Goal: Book appointment/travel/reservation

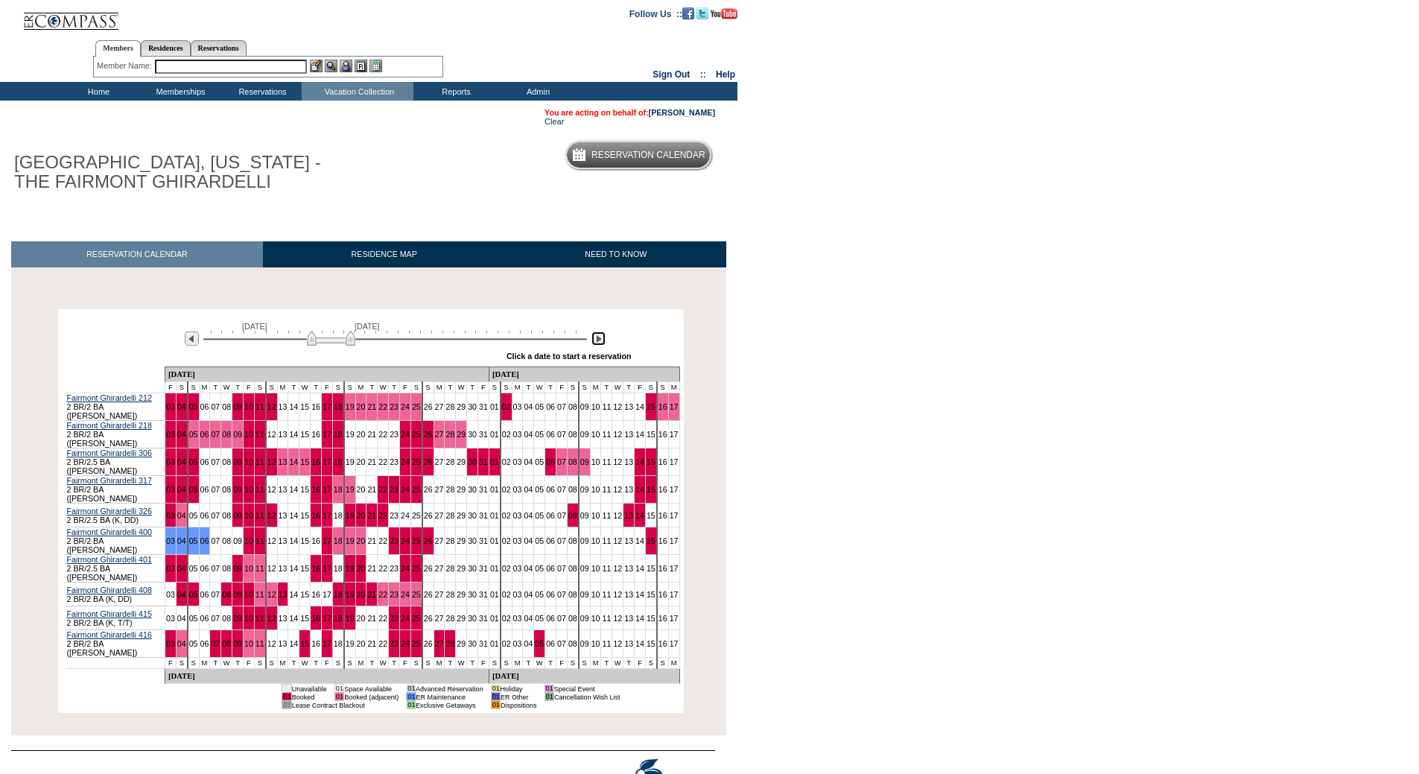
click at [592, 342] on img at bounding box center [599, 339] width 14 height 14
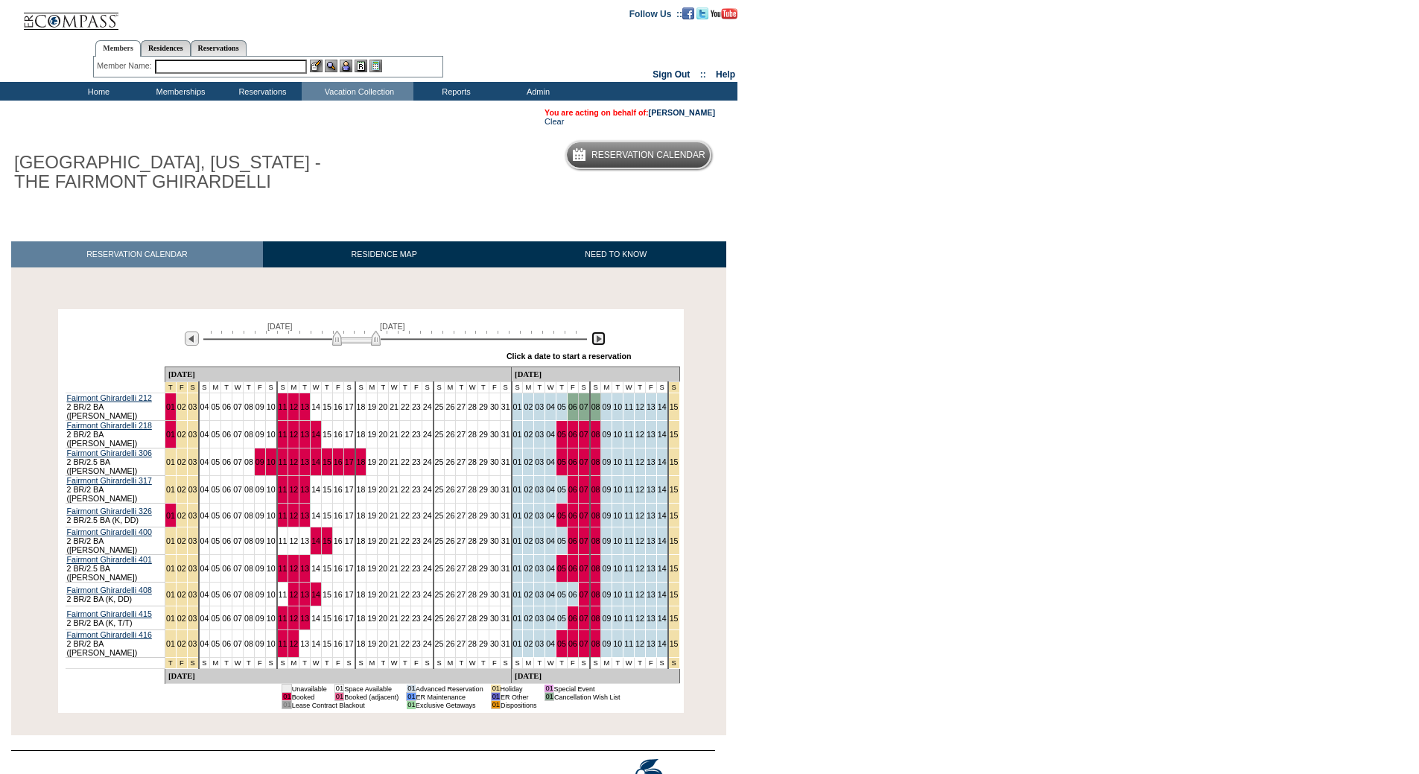
click at [592, 342] on img at bounding box center [599, 339] width 14 height 14
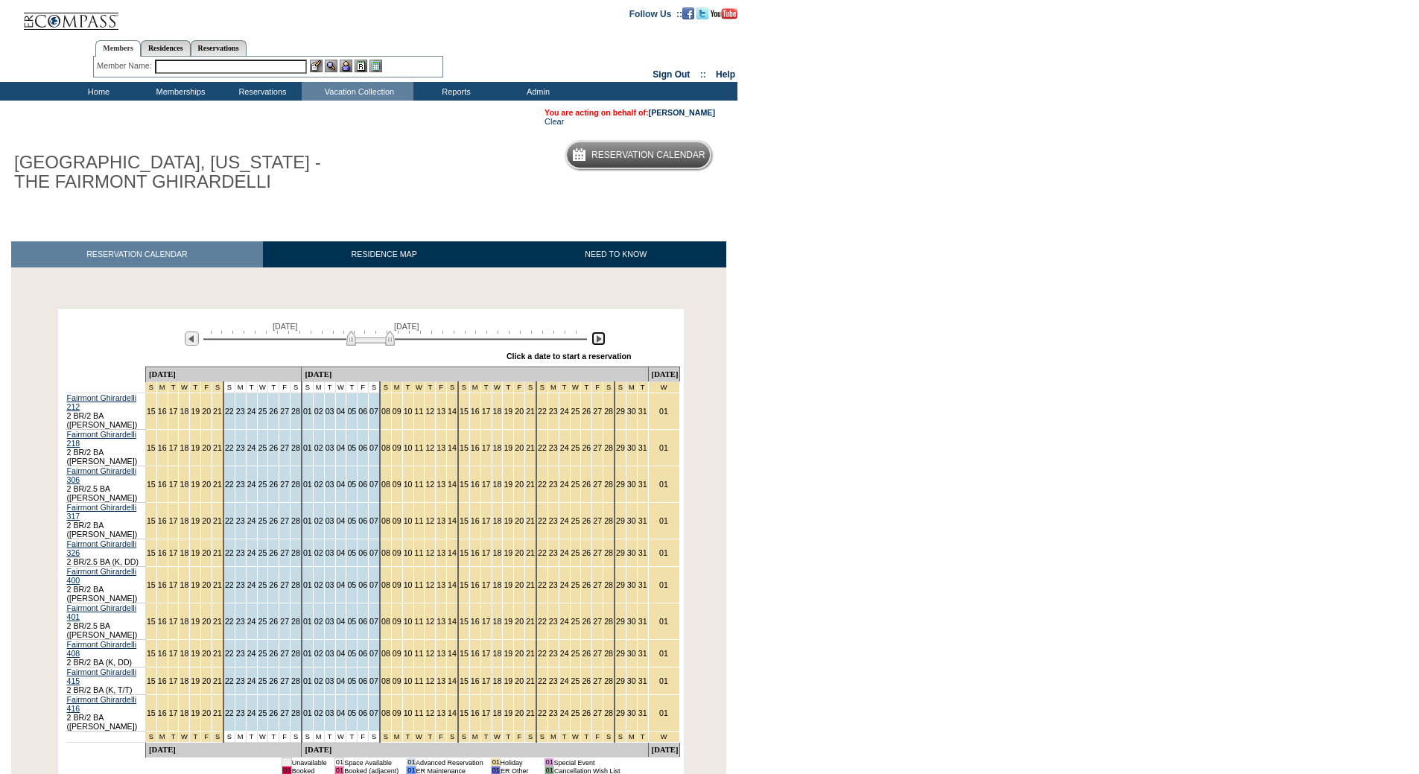
click at [387, 344] on img at bounding box center [370, 338] width 48 height 15
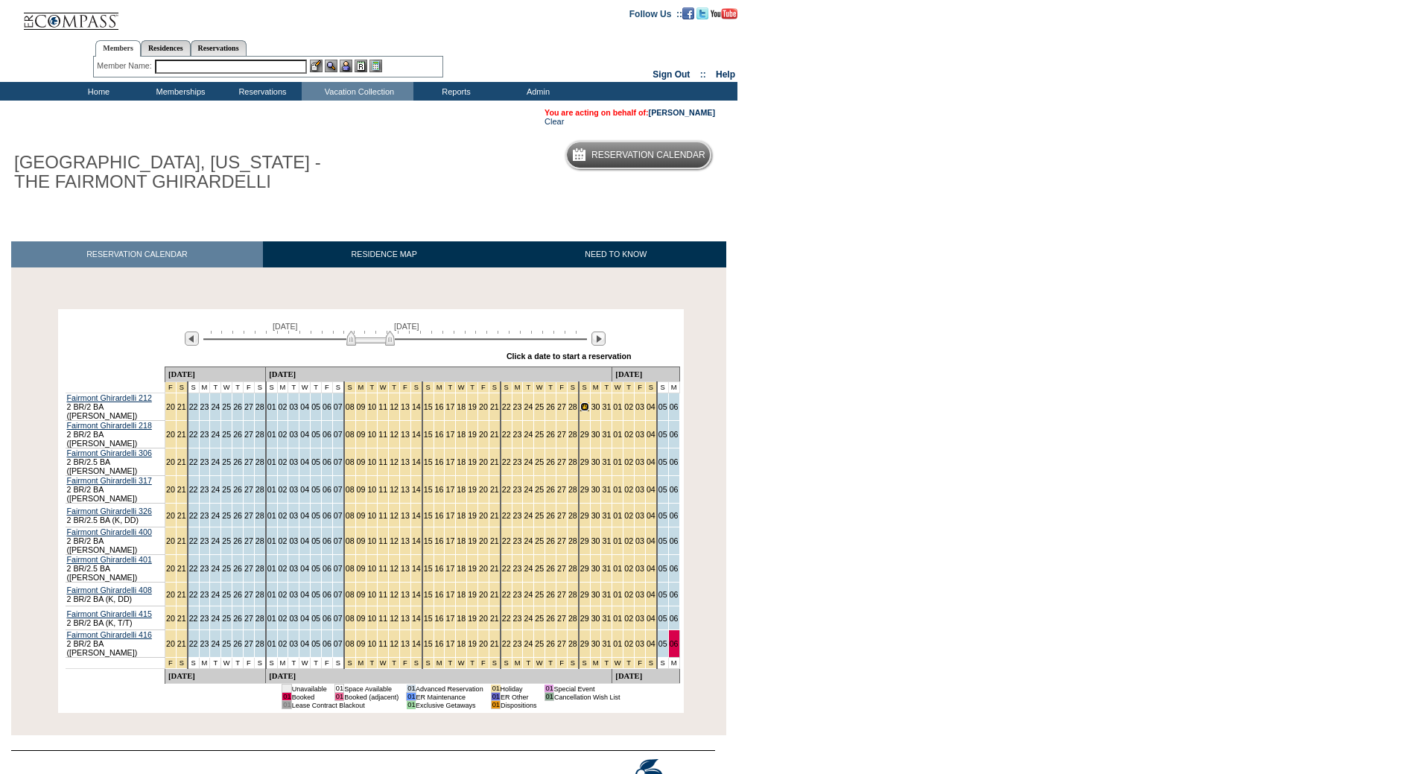
click at [580, 411] on link "29" at bounding box center [584, 406] width 9 height 9
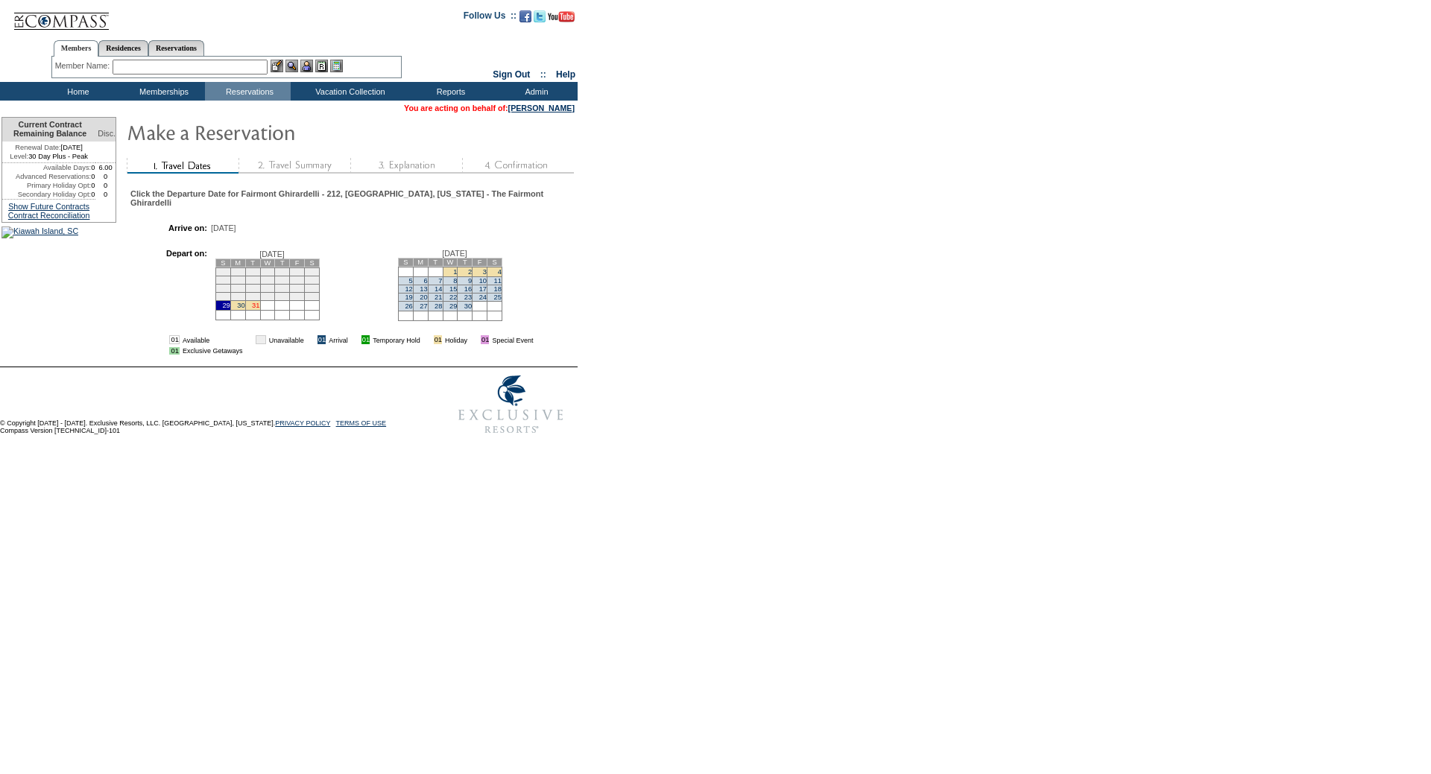
click at [259, 309] on link "31" at bounding box center [255, 305] width 7 height 7
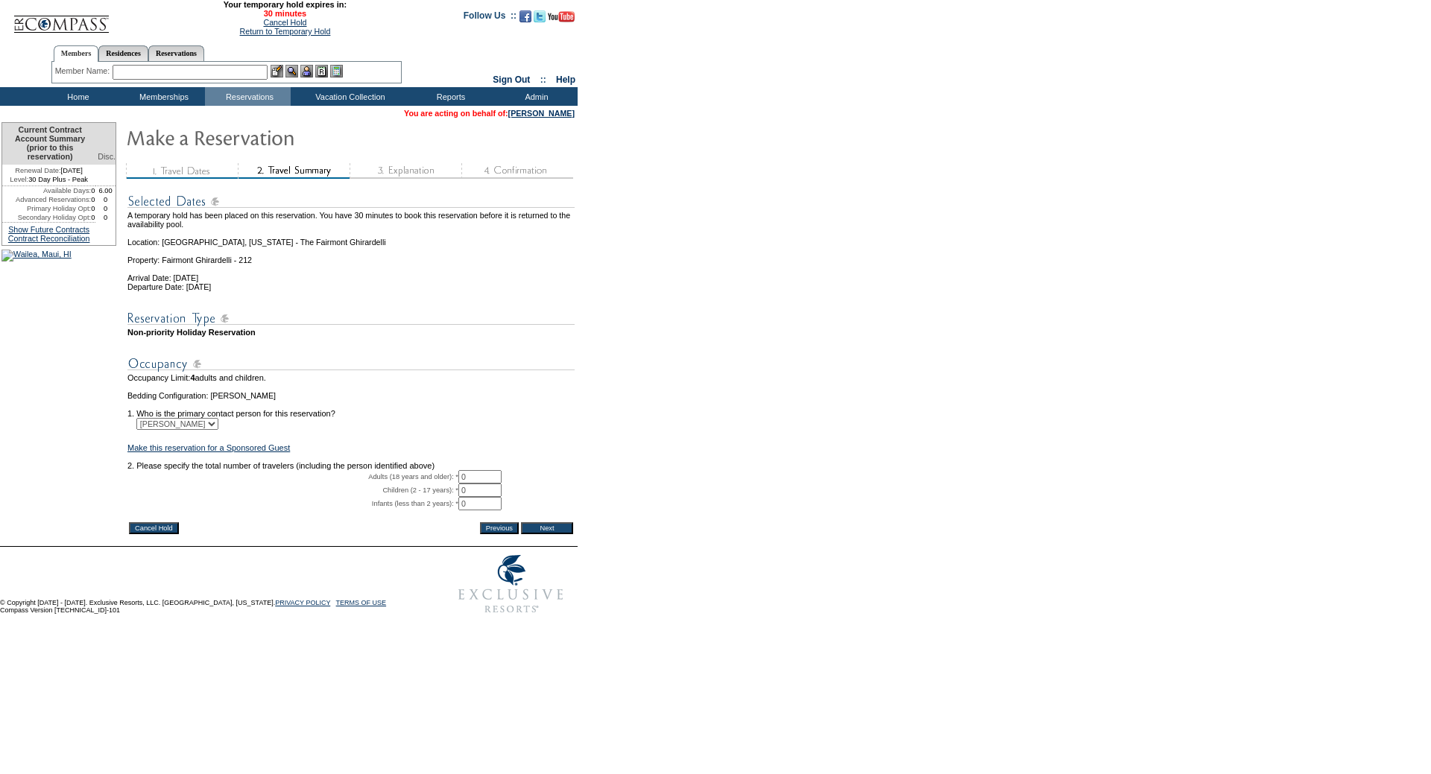
click at [148, 534] on input "Cancel Hold" at bounding box center [154, 528] width 50 height 12
